Goal: Find specific page/section: Find specific page/section

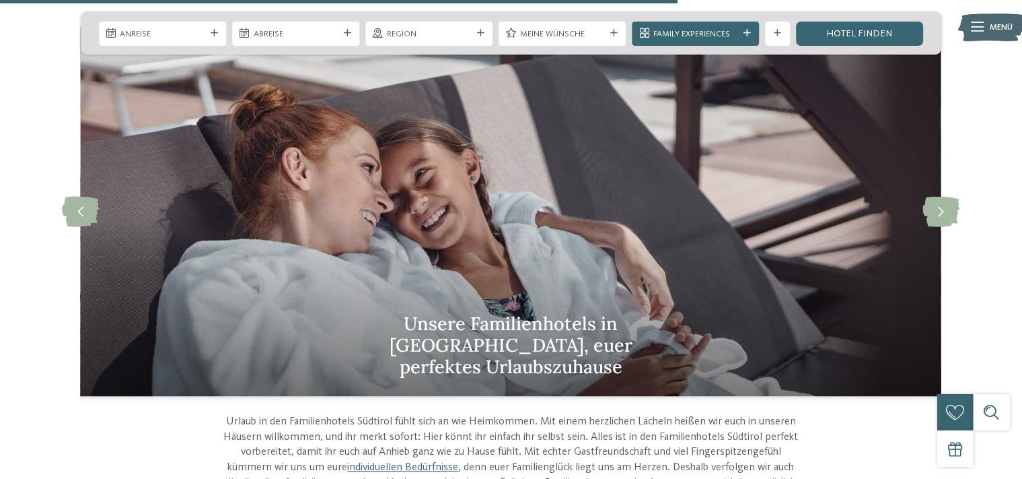
scroll to position [3411, 0]
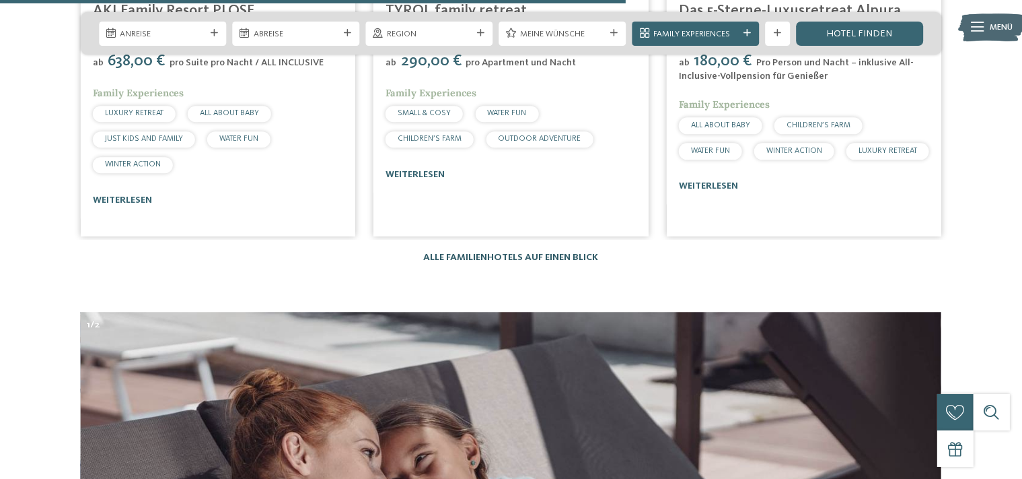
click at [575, 252] on link "Alle Familienhotels auf einen Blick" at bounding box center [511, 256] width 175 height 9
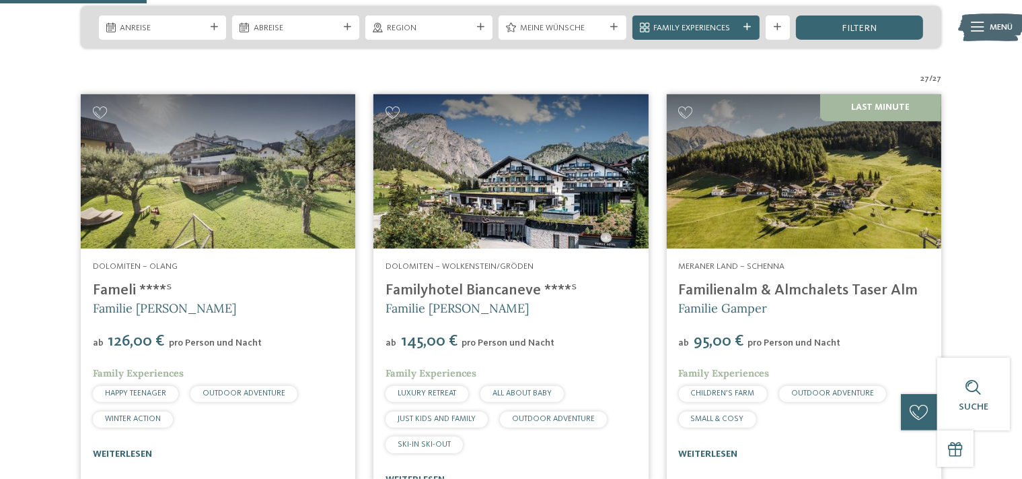
scroll to position [213, 0]
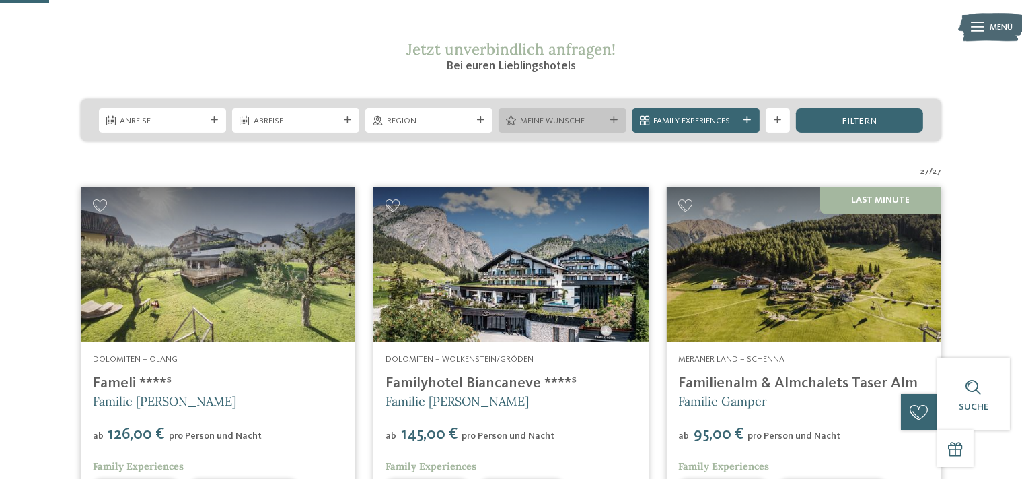
click at [619, 116] on div at bounding box center [614, 119] width 12 height 7
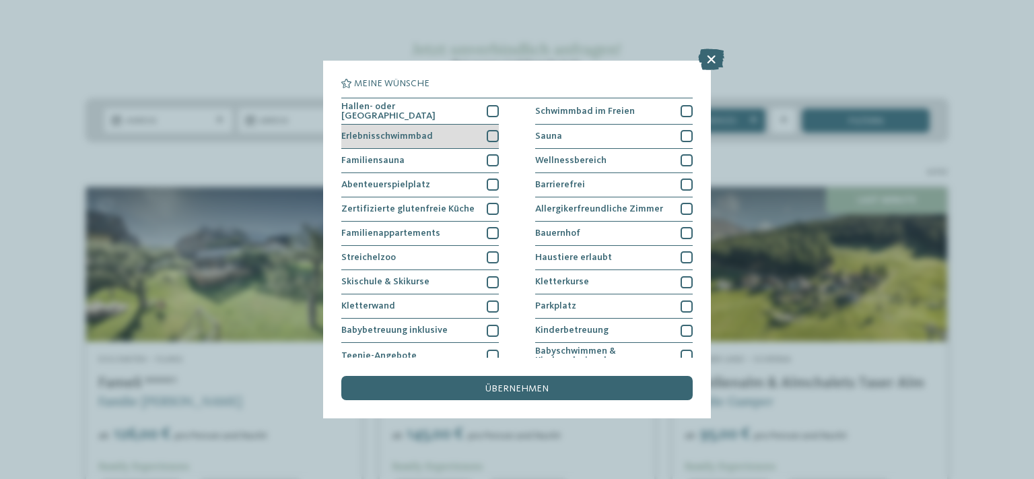
click at [491, 135] on div at bounding box center [493, 136] width 12 height 12
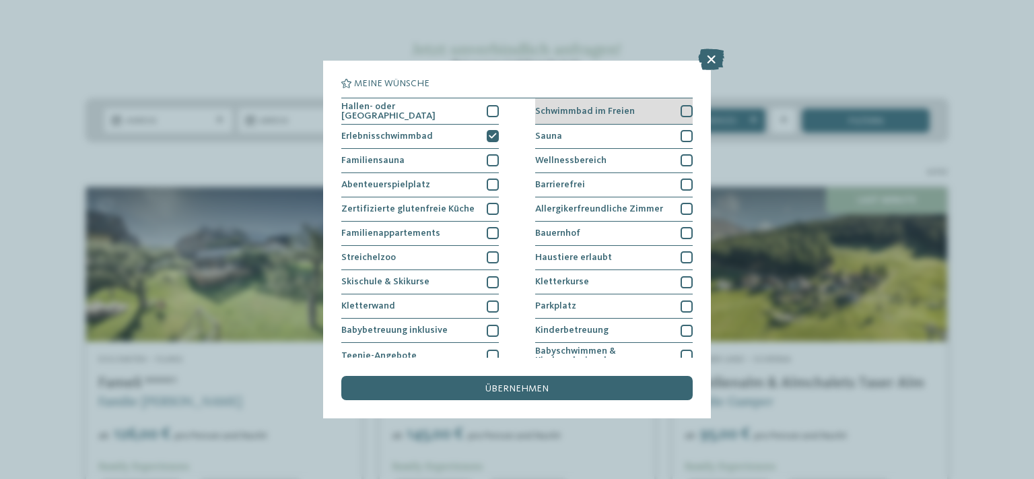
click at [680, 108] on div at bounding box center [686, 111] width 12 height 12
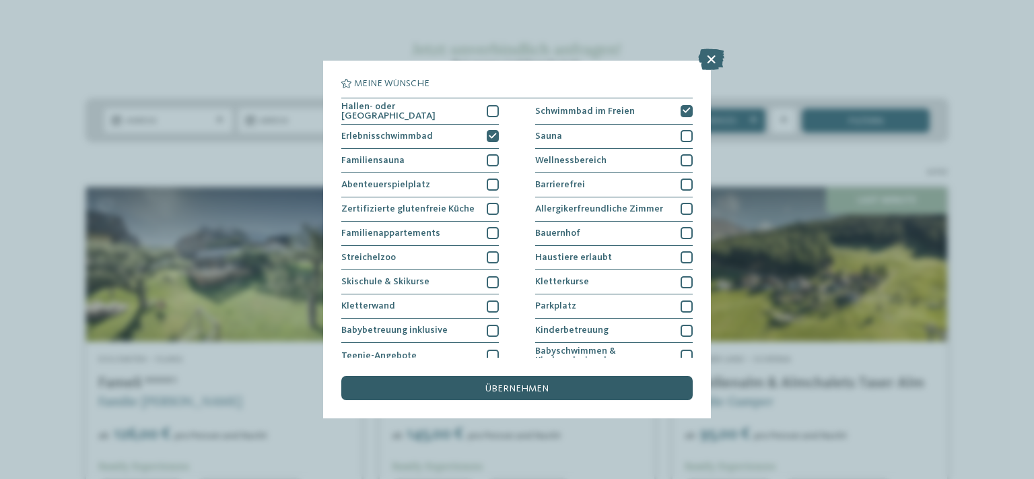
click at [527, 386] on span "übernehmen" at bounding box center [516, 388] width 63 height 9
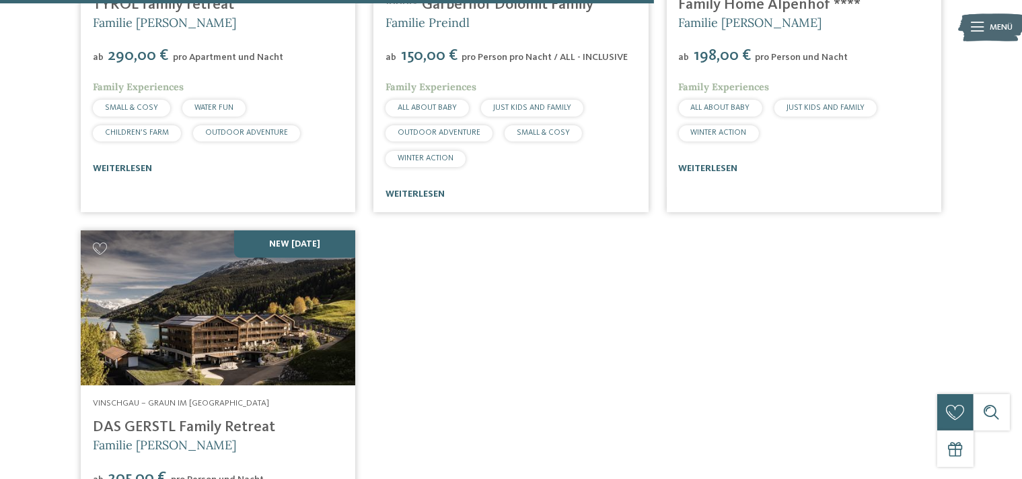
scroll to position [1812, 0]
